Goal: Task Accomplishment & Management: Manage account settings

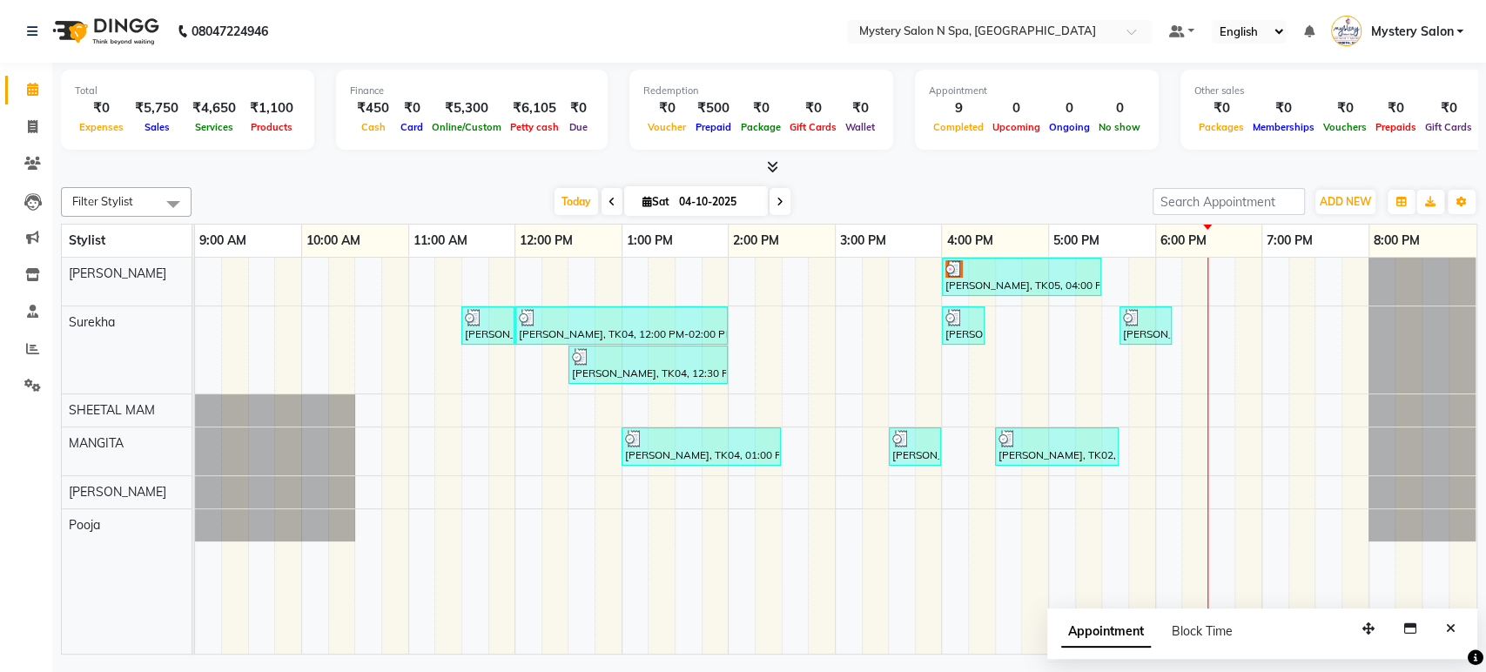
click at [777, 203] on icon at bounding box center [780, 202] width 7 height 10
type input "05-10-2025"
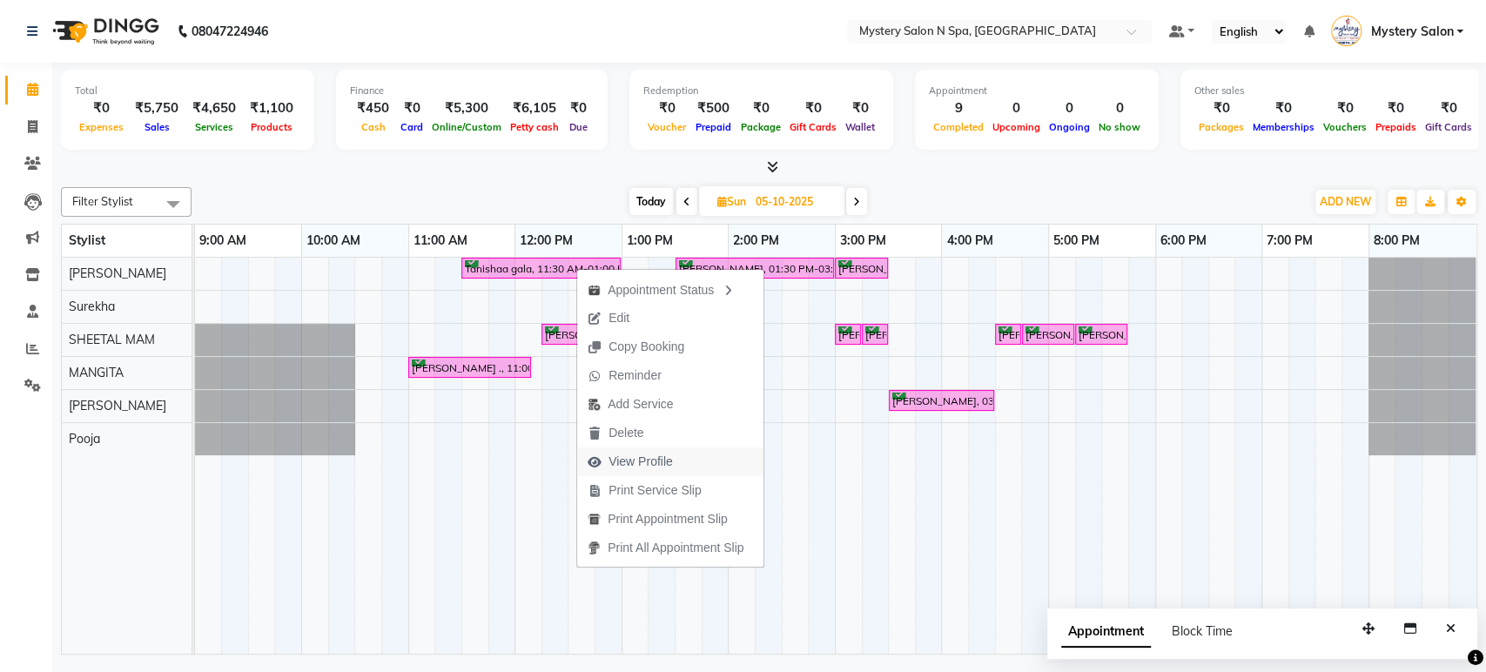
click at [636, 458] on span "View Profile" at bounding box center [641, 462] width 64 height 18
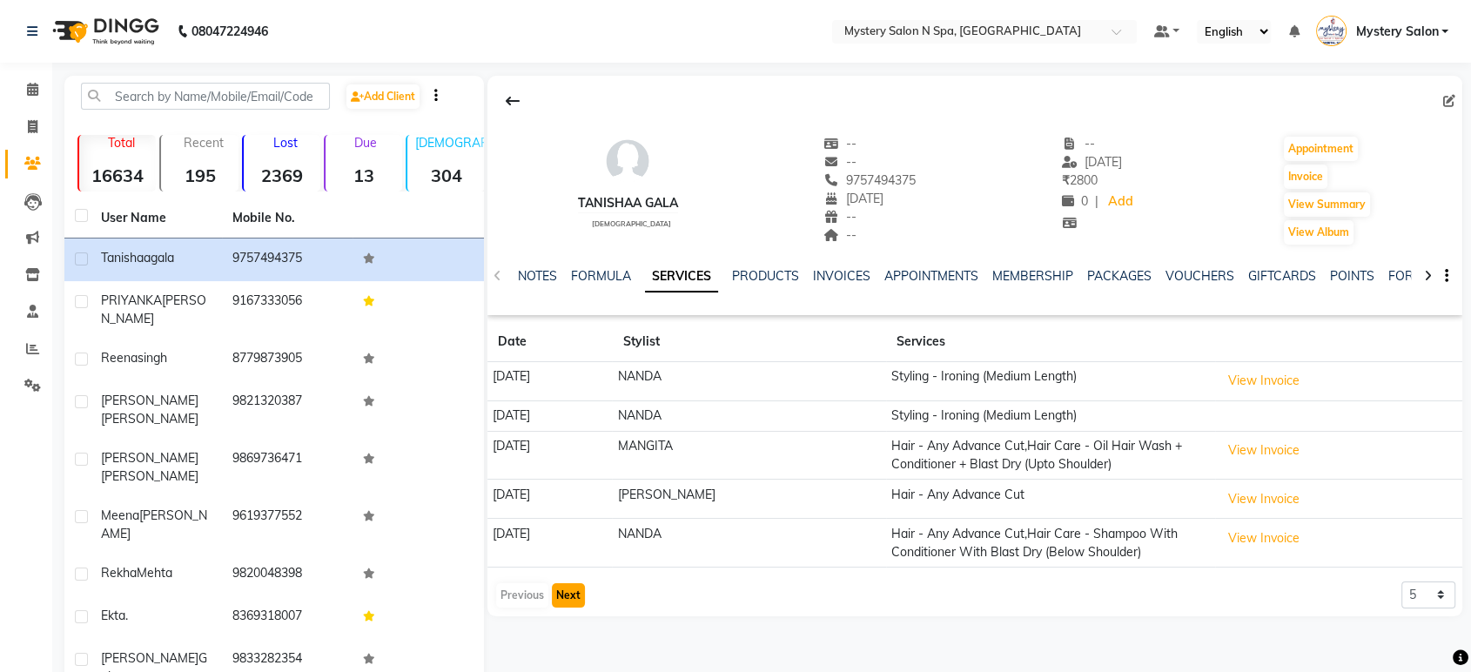
click at [555, 596] on button "Next" at bounding box center [568, 595] width 33 height 24
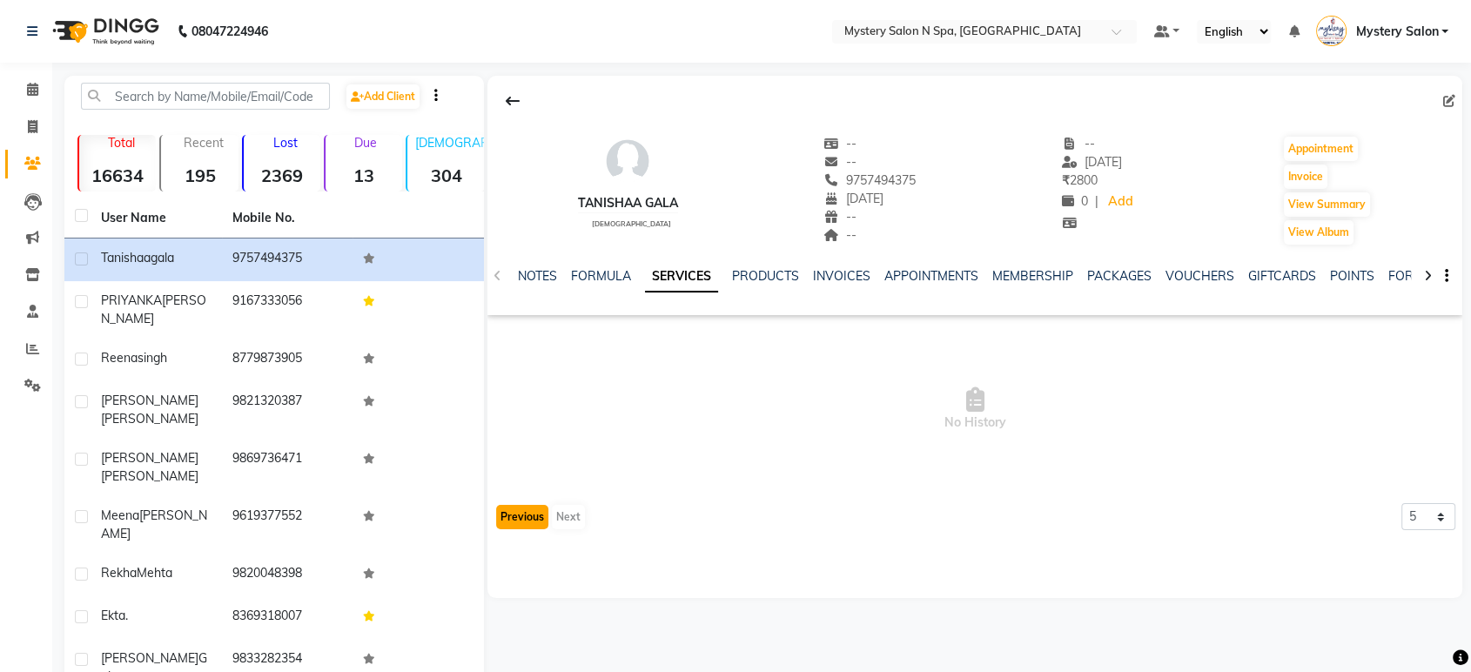
click at [530, 528] on button "Previous" at bounding box center [522, 517] width 52 height 24
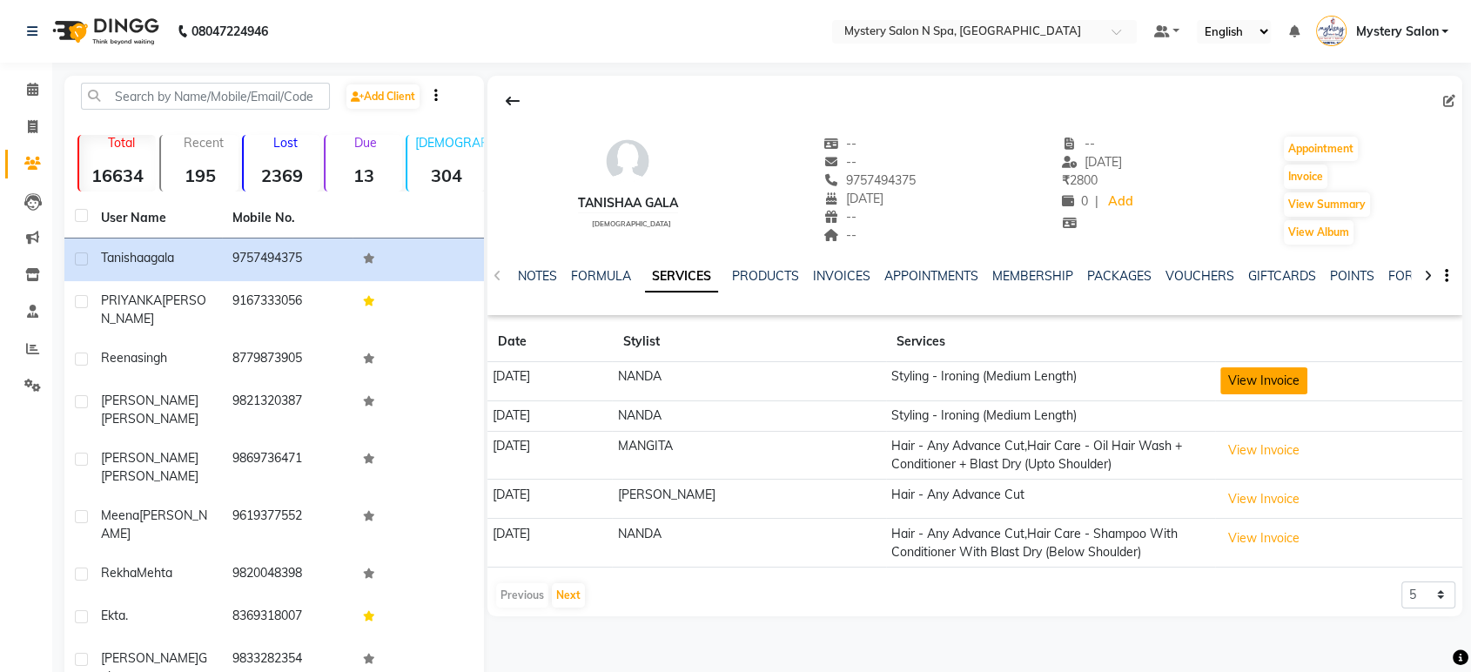
click at [1268, 381] on button "View Invoice" at bounding box center [1264, 380] width 87 height 27
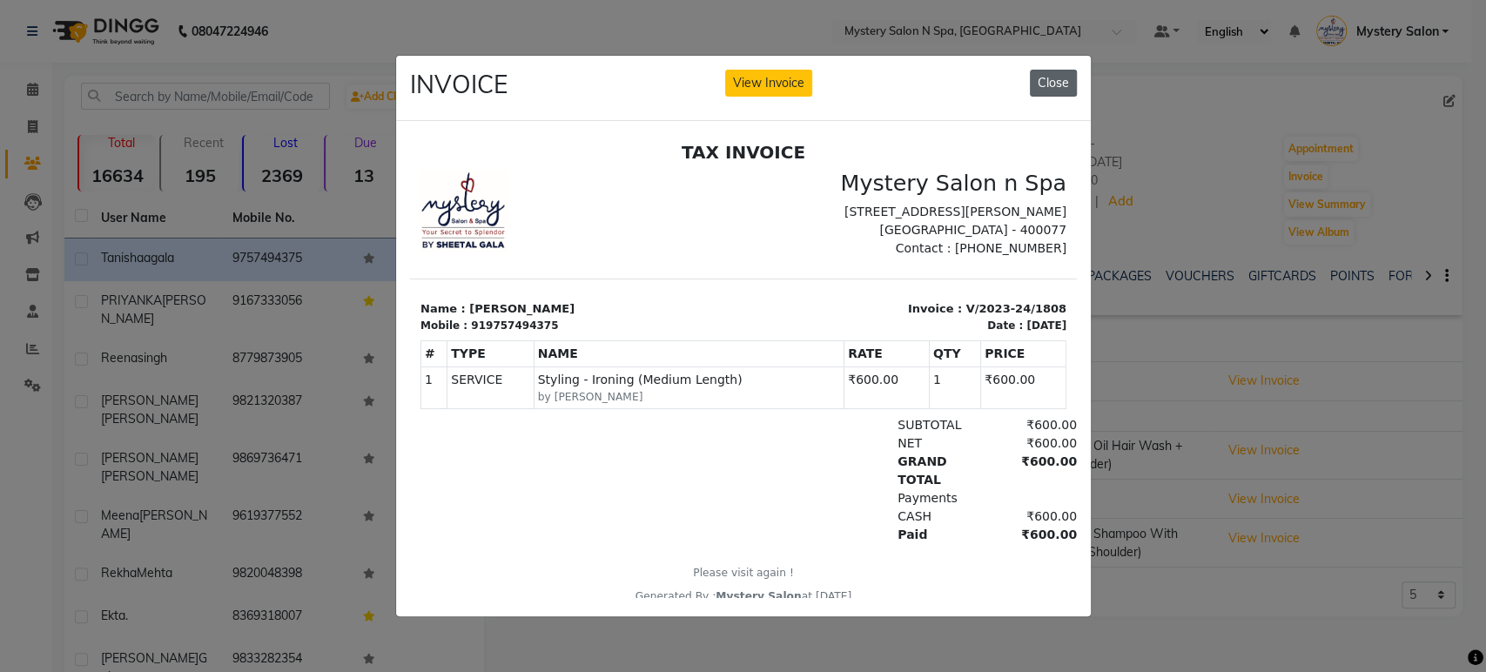
click at [1056, 80] on button "Close" at bounding box center [1053, 83] width 47 height 27
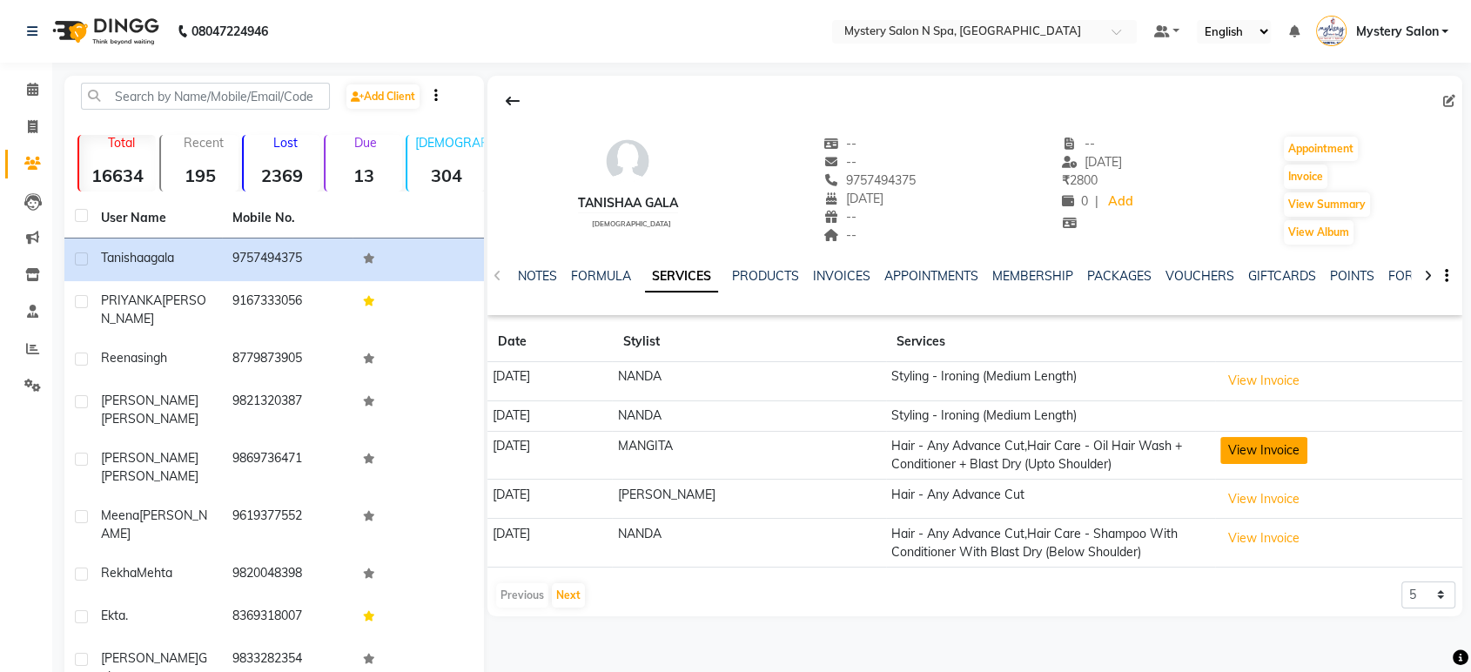
click at [1249, 449] on button "View Invoice" at bounding box center [1264, 450] width 87 height 27
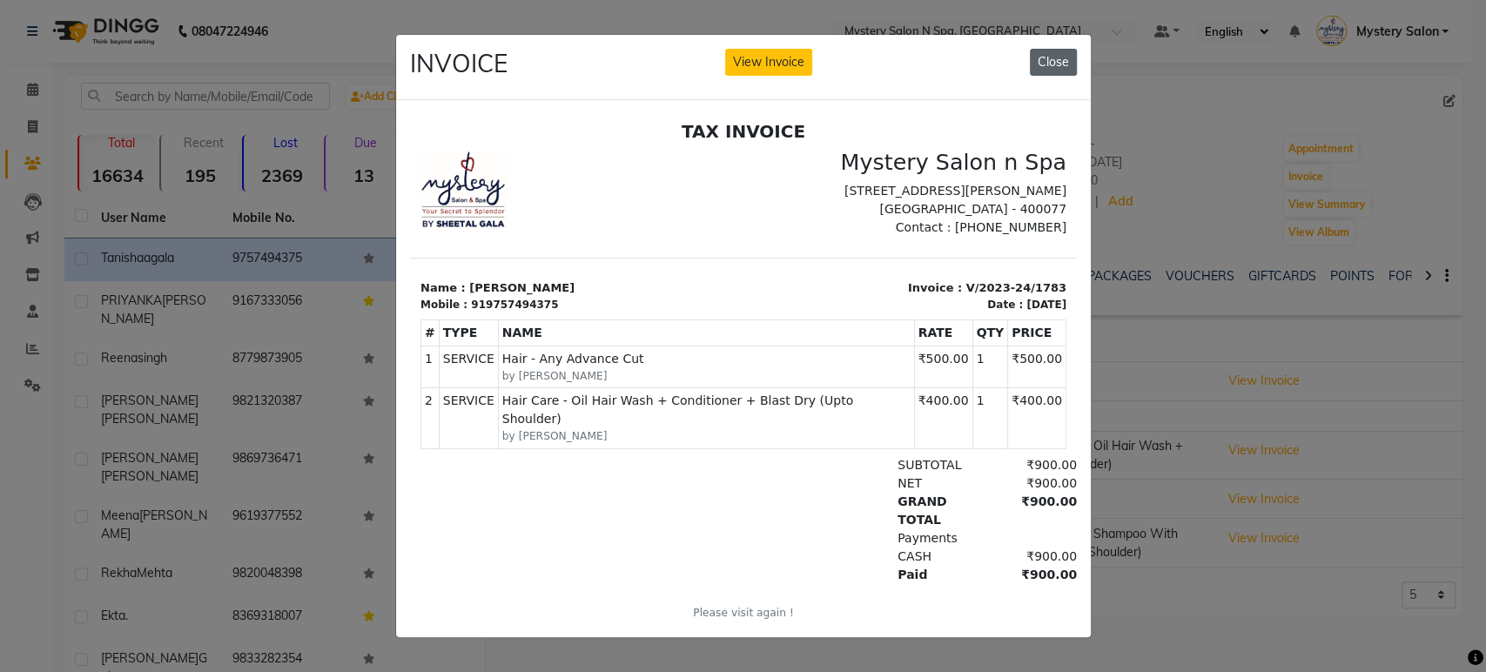
click at [1054, 59] on button "Close" at bounding box center [1053, 62] width 47 height 27
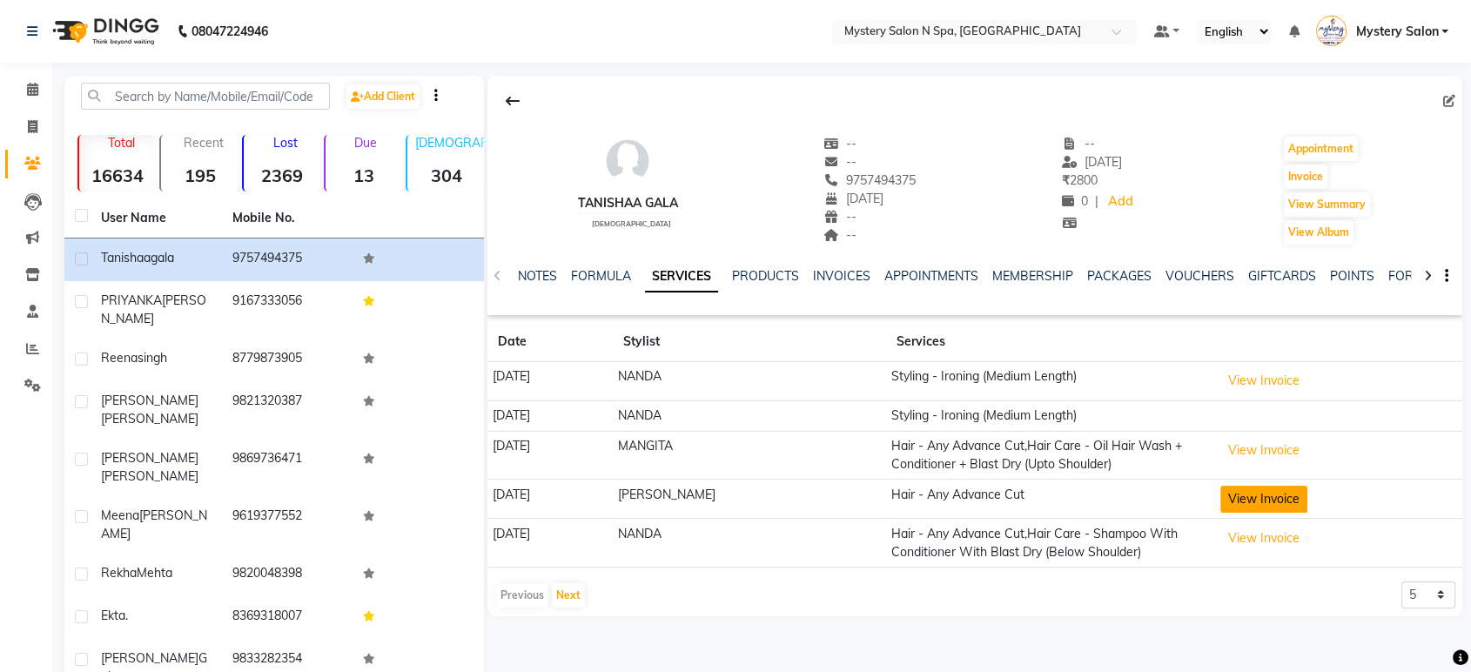
click at [1246, 505] on button "View Invoice" at bounding box center [1264, 499] width 87 height 27
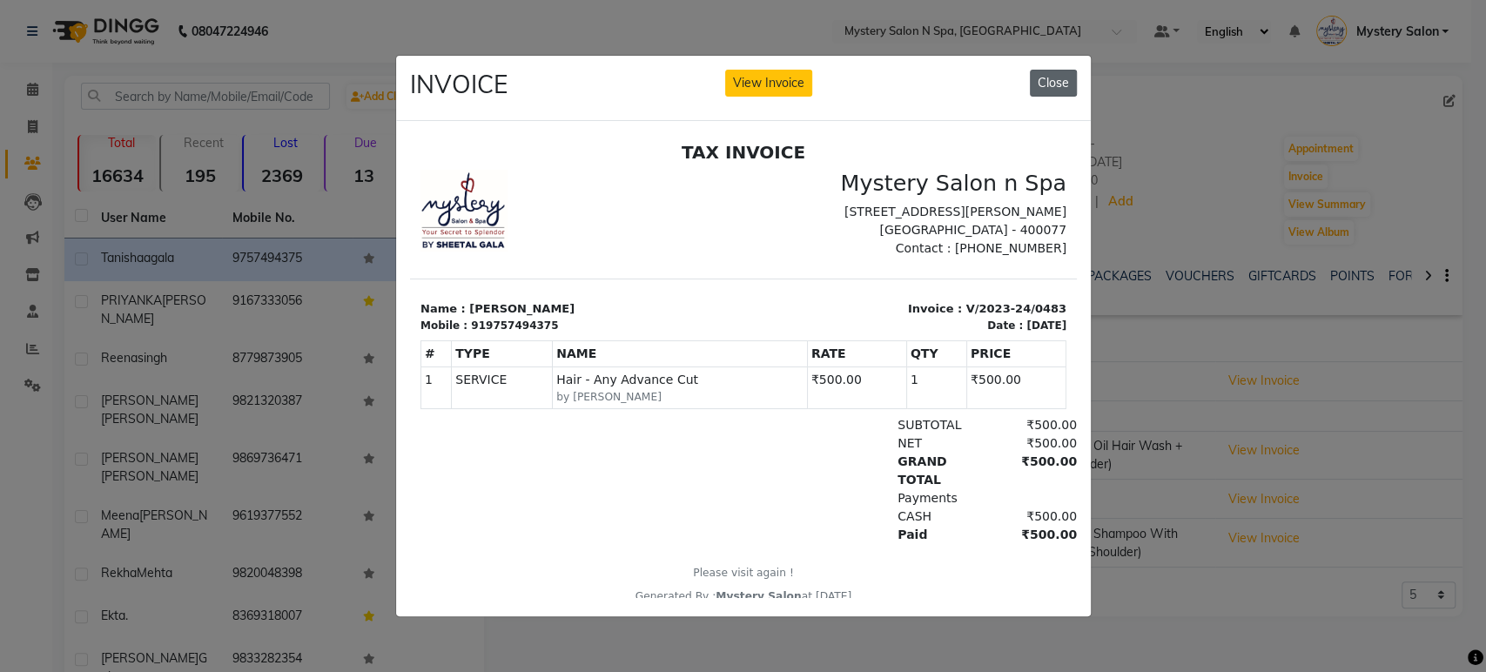
click at [1066, 81] on button "Close" at bounding box center [1053, 83] width 47 height 27
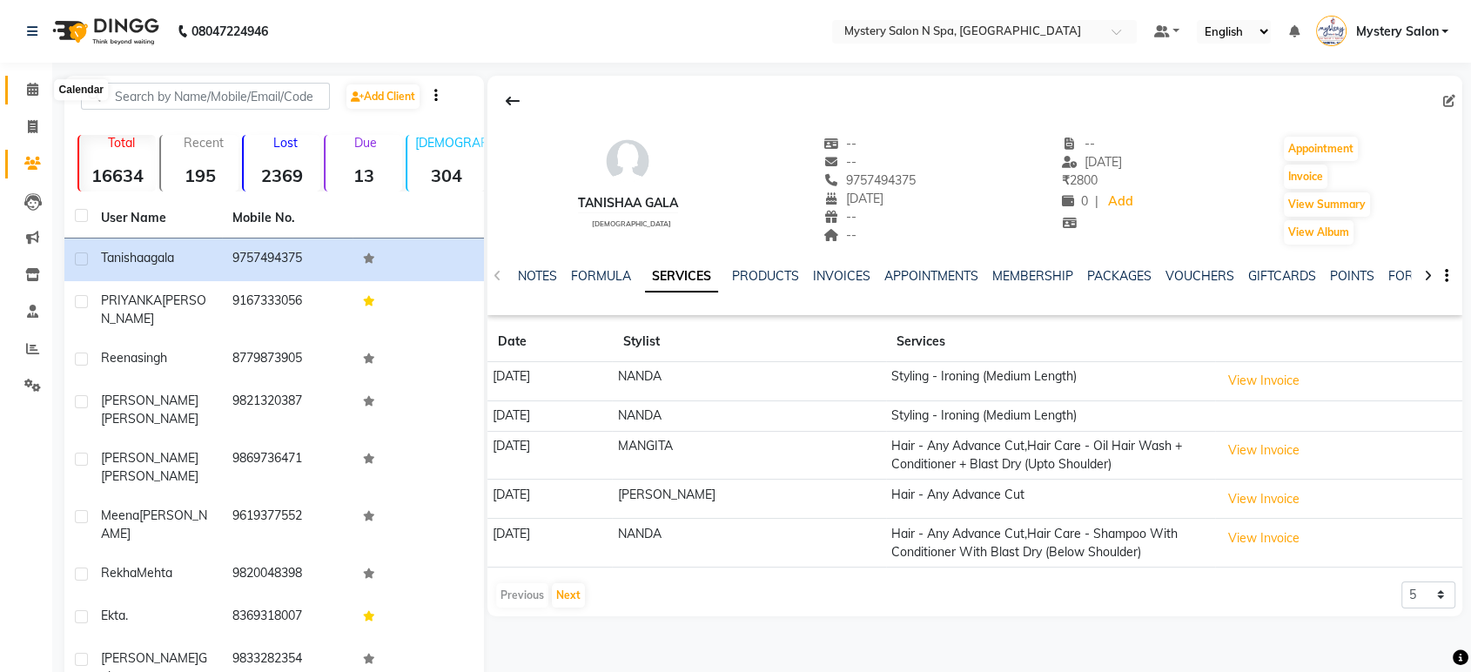
click at [29, 98] on span at bounding box center [32, 90] width 30 height 20
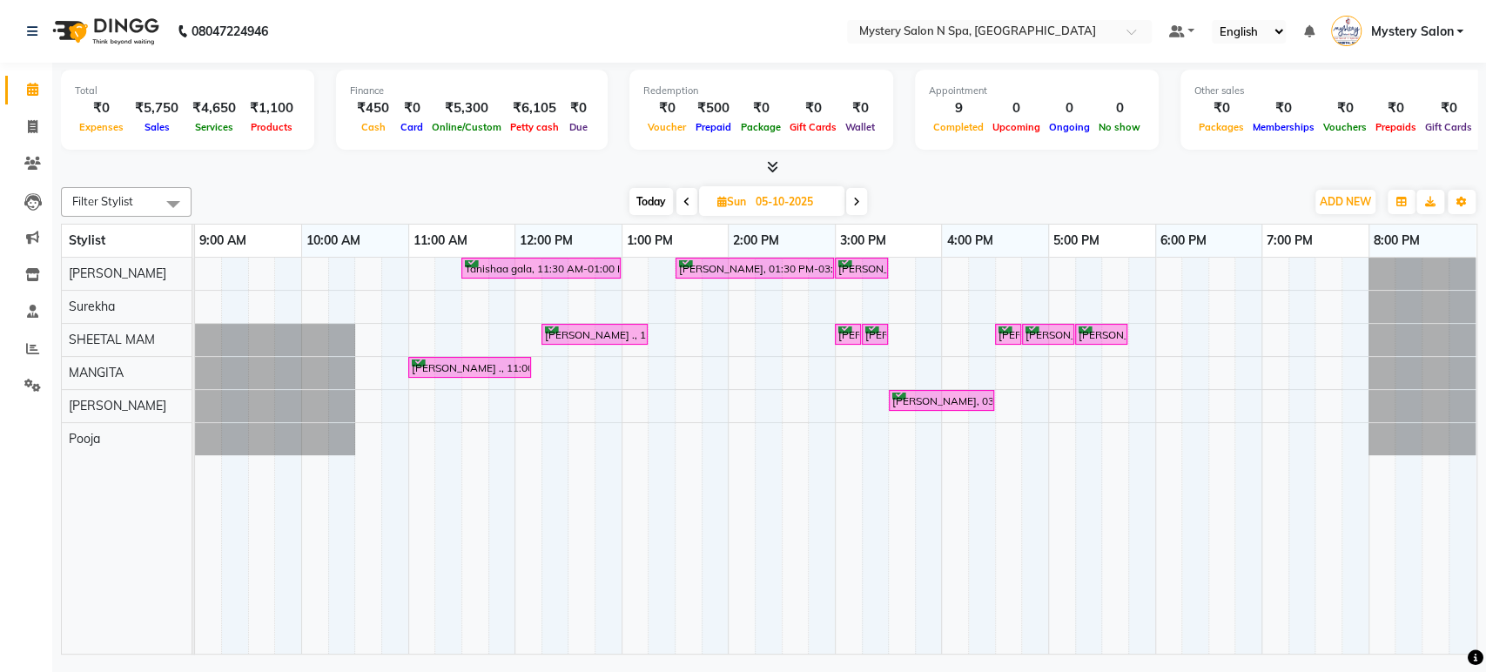
click at [689, 201] on icon at bounding box center [686, 202] width 7 height 10
type input "04-10-2025"
